Goal: Task Accomplishment & Management: Use online tool/utility

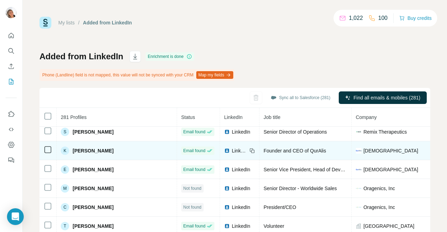
scroll to position [215, 0]
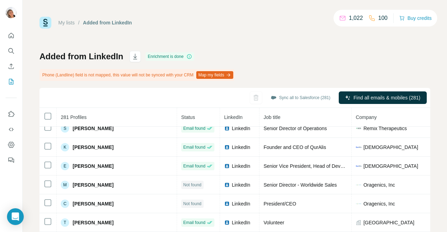
click at [177, 106] on div "Sync all to Salesforce (281) Find all emails & mobiles (281)" at bounding box center [234, 98] width 391 height 20
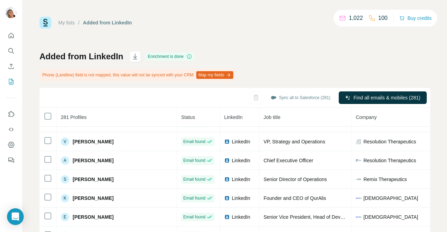
scroll to position [75, 0]
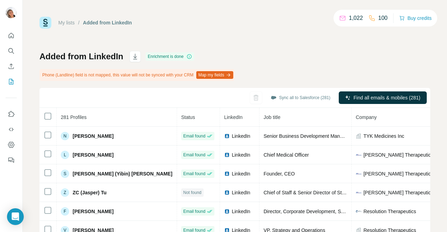
click at [356, 118] on span "Company" at bounding box center [366, 117] width 21 height 6
click at [351, 116] on th "Company" at bounding box center [397, 117] width 92 height 19
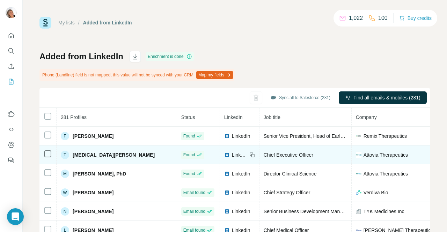
scroll to position [35, 0]
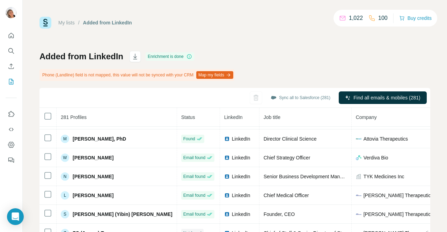
drag, startPoint x: 272, startPoint y: 57, endPoint x: 276, endPoint y: 57, distance: 4.5
click at [272, 57] on div "Added from LinkedIn Enrichment is done Phone (Landline) field is not mapped, th…" at bounding box center [234, 171] width 391 height 241
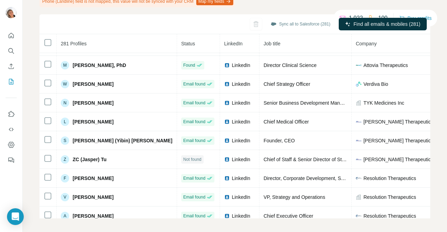
scroll to position [76, 0]
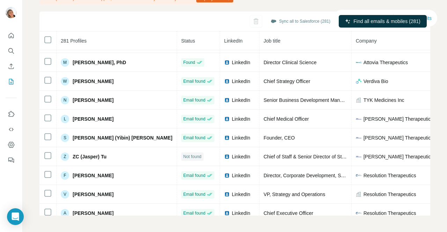
click at [427, 110] on div "My lists / Added from LinkedIn 1,022 100 Buy credits Added from LinkedIn Enrich…" at bounding box center [235, 116] width 424 height 232
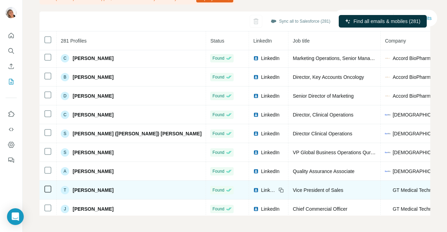
scroll to position [2039, 0]
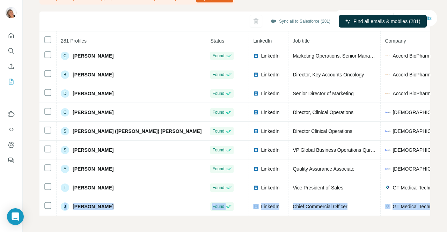
drag, startPoint x: 425, startPoint y: 194, endPoint x: 423, endPoint y: 202, distance: 8.3
click at [423, 204] on div "My lists / Added from LinkedIn 1,022 100 Buy credits Added from LinkedIn Enrich…" at bounding box center [235, 116] width 424 height 232
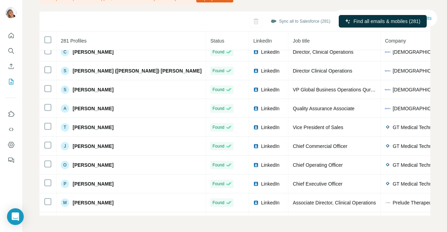
drag, startPoint x: 425, startPoint y: 205, endPoint x: 422, endPoint y: 203, distance: 3.7
click at [425, 206] on div "My lists / Added from LinkedIn 1,022 100 Buy credits Added from LinkedIn Enrich…" at bounding box center [235, 116] width 424 height 232
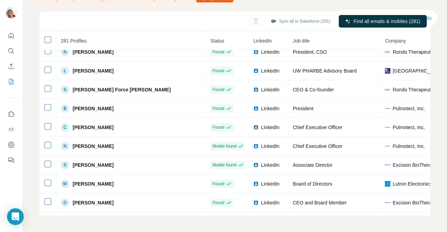
scroll to position [2805, 0]
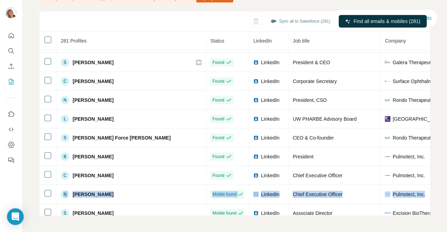
click at [427, 185] on div "My lists / Added from LinkedIn 1,022 100 Buy credits Added from LinkedIn Enrich…" at bounding box center [235, 116] width 424 height 232
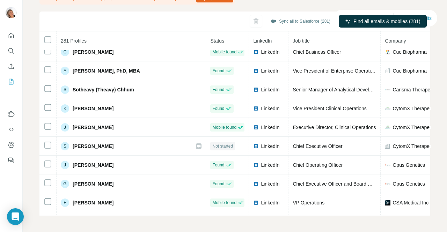
click at [431, 176] on div "My lists / Added from LinkedIn 1,022 100 Buy credits Added from LinkedIn Enrich…" at bounding box center [235, 116] width 424 height 232
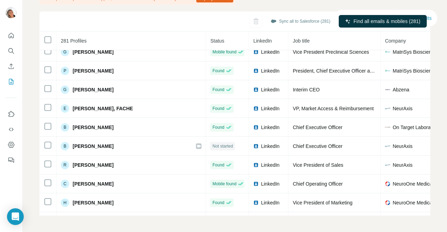
click at [433, 159] on div "My lists / Added from LinkedIn 1,022 100 Buy credits Added from LinkedIn Enrich…" at bounding box center [235, 116] width 424 height 232
drag, startPoint x: 426, startPoint y: 189, endPoint x: 425, endPoint y: 193, distance: 3.6
click at [425, 193] on div "My lists / Added from LinkedIn 1,022 100 Buy credits Added from LinkedIn Enrich…" at bounding box center [235, 116] width 424 height 232
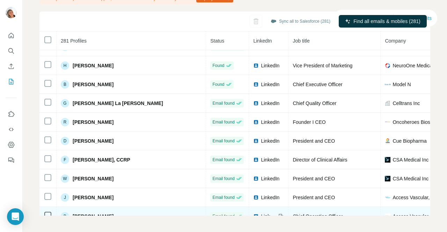
scroll to position [3402, 0]
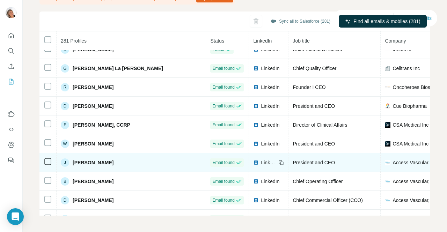
click at [392, 162] on span "Access Vascular, Inc." at bounding box center [415, 162] width 46 height 7
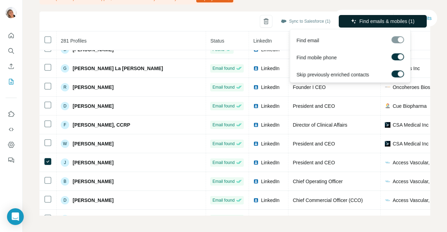
click at [396, 23] on span "Find emails & mobiles (1)" at bounding box center [386, 21] width 55 height 7
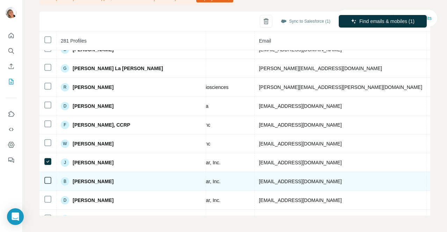
scroll to position [3402, 232]
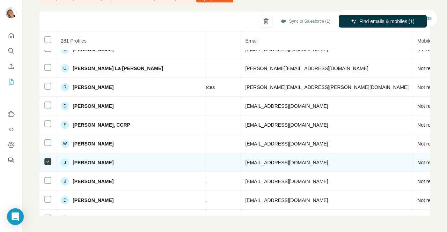
click at [417, 161] on span "Not requested" at bounding box center [432, 163] width 31 height 6
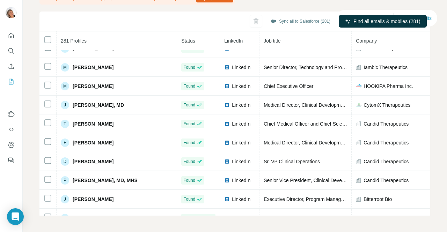
scroll to position [969, 0]
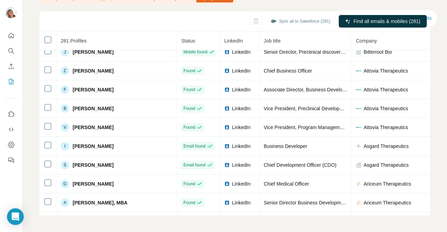
drag, startPoint x: 420, startPoint y: 179, endPoint x: 423, endPoint y: 183, distance: 4.6
click at [423, 183] on div "281 Profiles Status LinkedIn Job title Company Email Mobile Company website Lan…" at bounding box center [234, 123] width 391 height 184
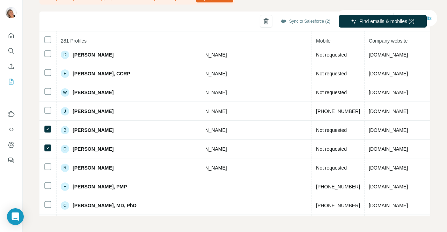
scroll to position [3454, 336]
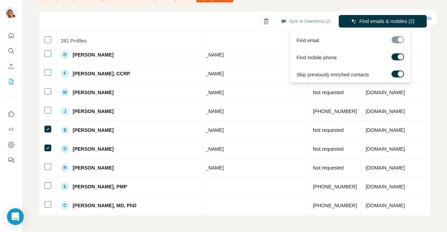
click at [375, 19] on span "Find emails & mobiles (2)" at bounding box center [386, 21] width 55 height 7
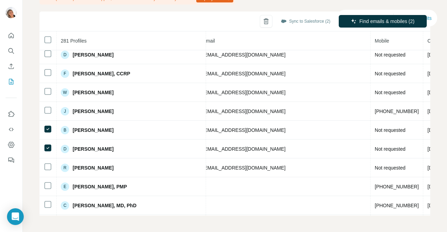
scroll to position [3454, 246]
